Goal: Task Accomplishment & Management: Manage account settings

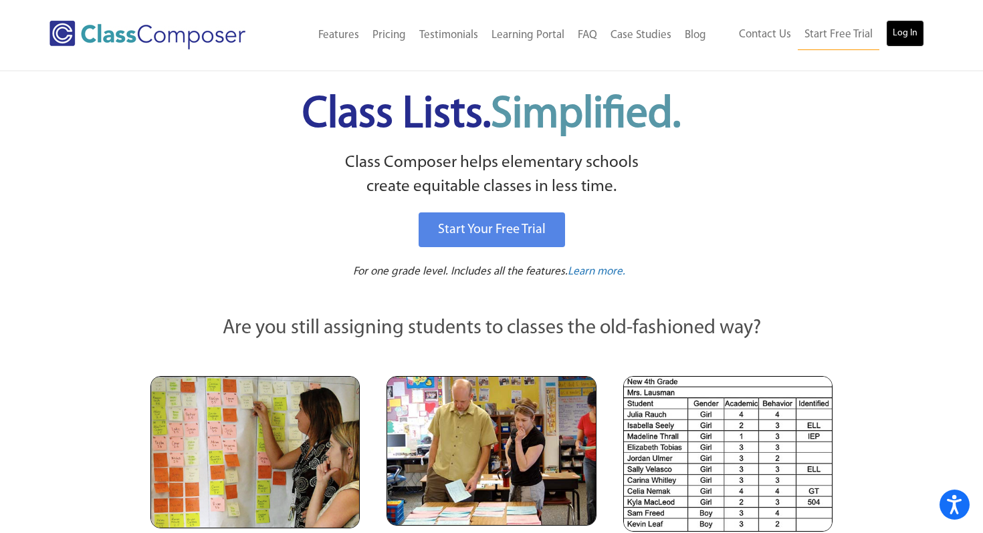
click at [905, 35] on link "Log In" at bounding box center [905, 33] width 38 height 27
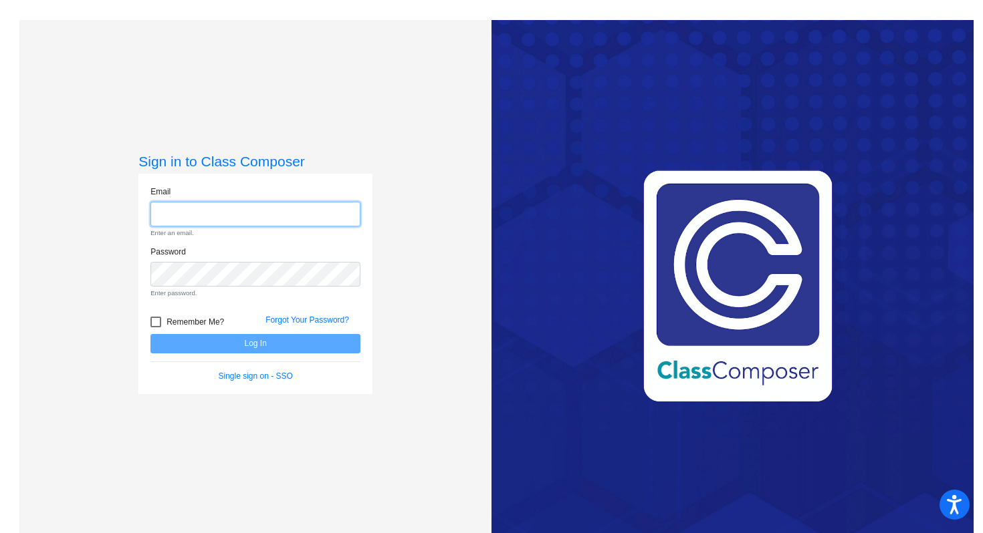
type input "somlor@orangecsd.org"
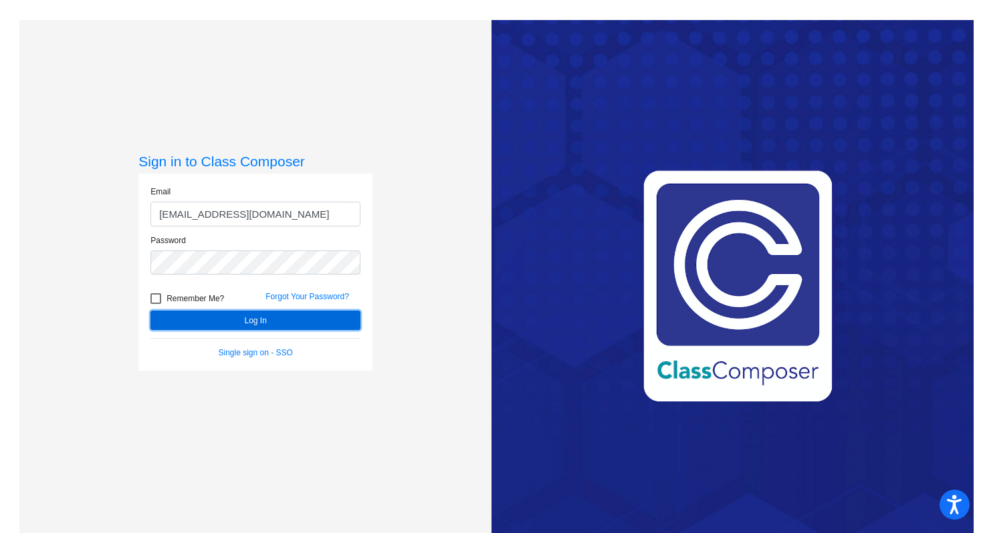
click at [267, 327] on button "Log In" at bounding box center [255, 320] width 210 height 19
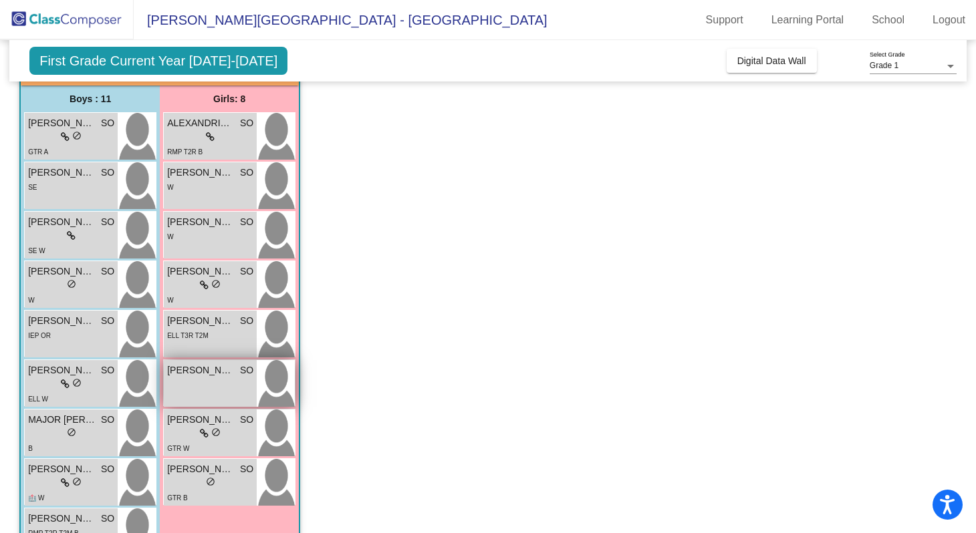
scroll to position [98, 0]
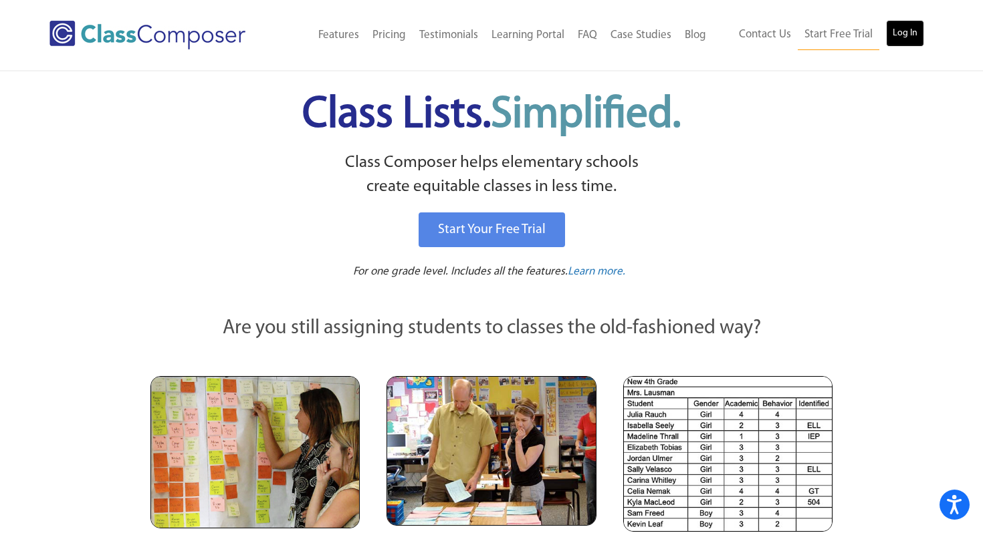
click at [916, 34] on link "Log In" at bounding box center [905, 33] width 38 height 27
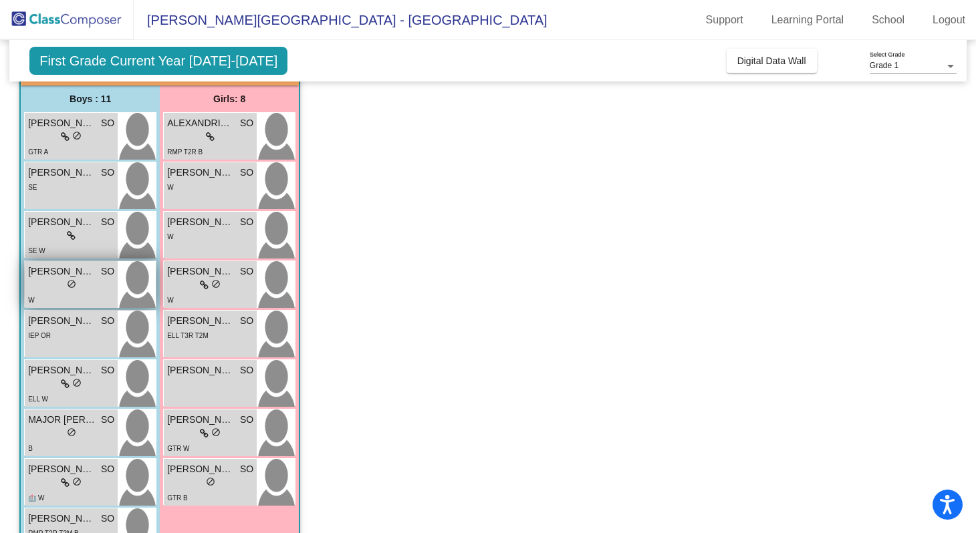
scroll to position [94, 0]
